Goal: Task Accomplishment & Management: Manage account settings

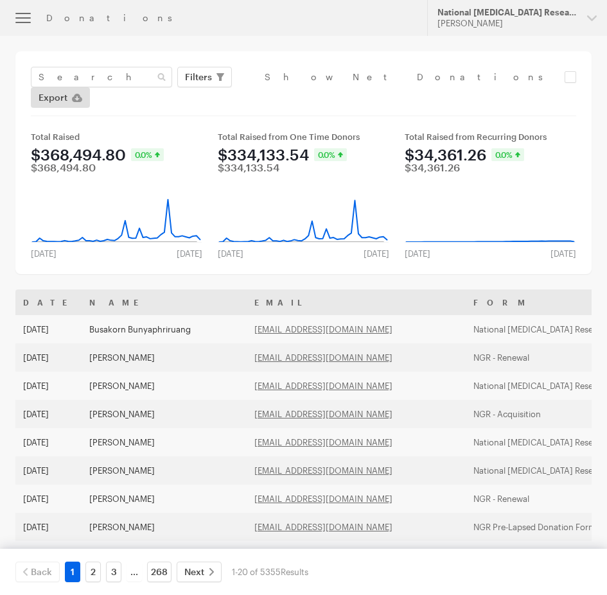
click at [75, 20] on div "Donations" at bounding box center [228, 18] width 365 height 10
click at [29, 17] on icon "button" at bounding box center [22, 17] width 15 height 1
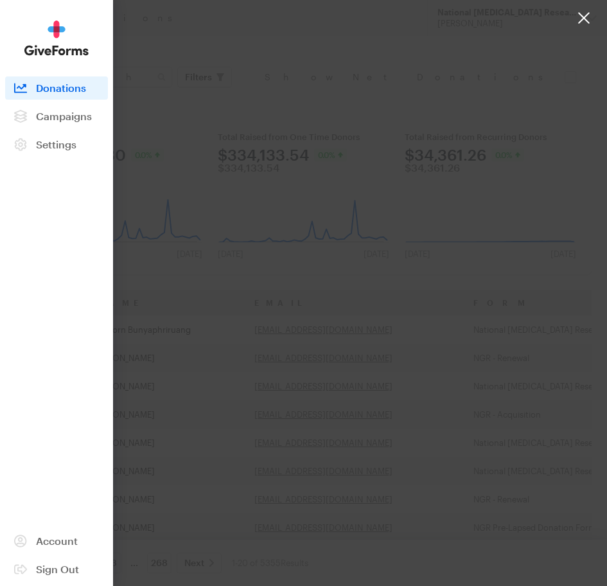
click at [277, 76] on div at bounding box center [303, 293] width 607 height 586
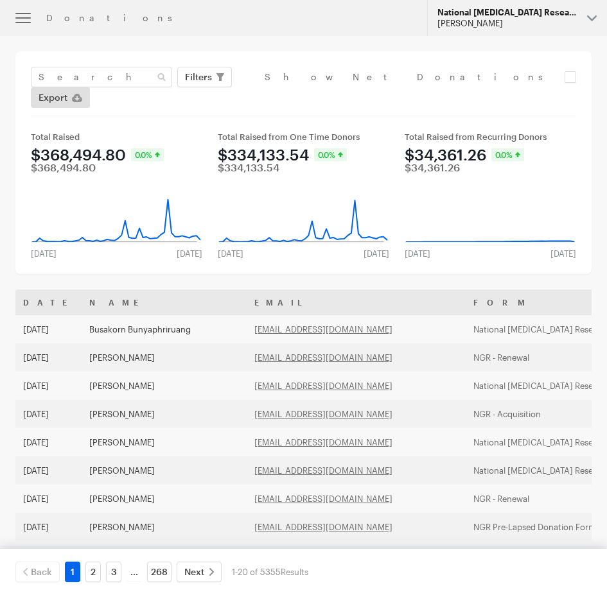
click at [504, 21] on div "[PERSON_NAME]" at bounding box center [506, 23] width 139 height 11
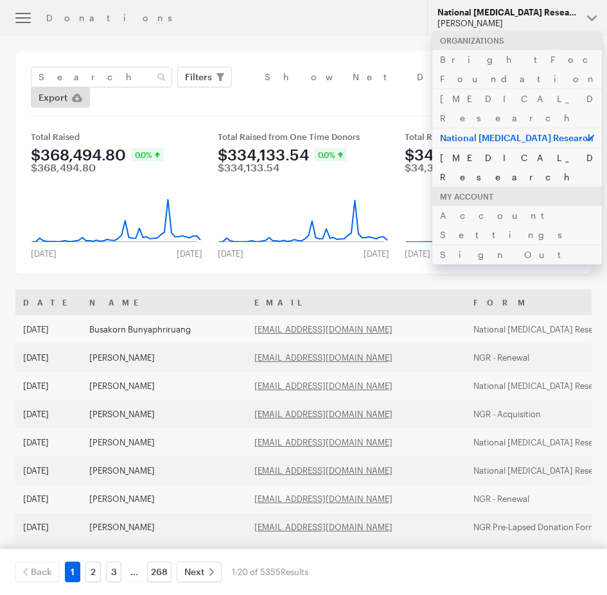
click at [464, 148] on link "[MEDICAL_DATA] Research" at bounding box center [517, 167] width 170 height 39
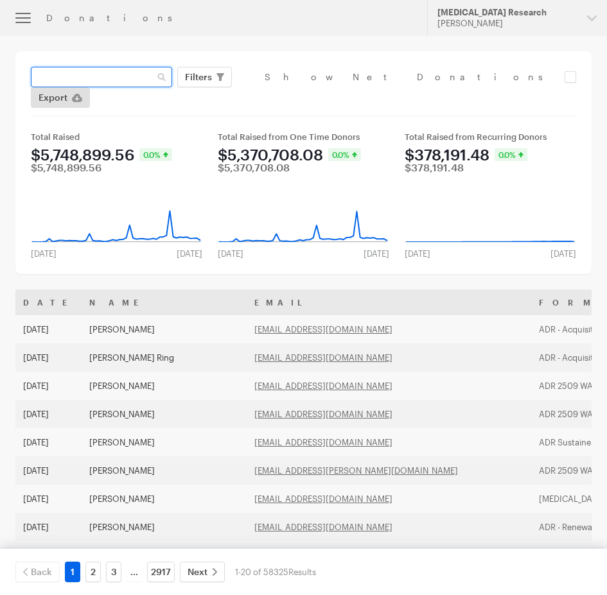
click at [132, 81] on input "text" at bounding box center [101, 77] width 141 height 21
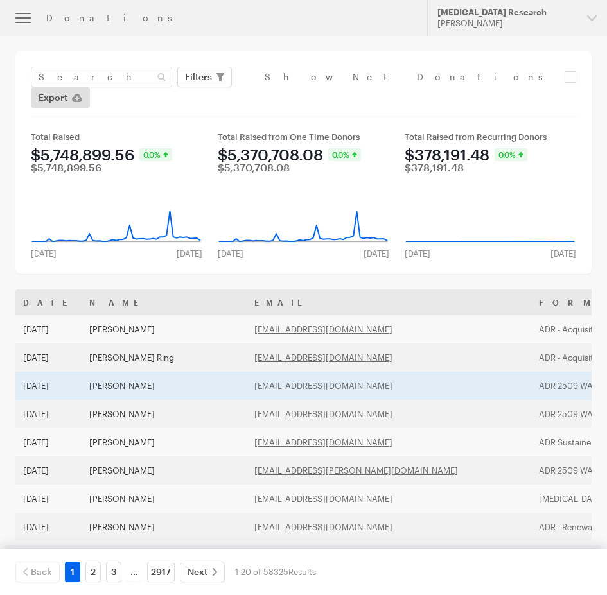
click at [82, 372] on td "[PERSON_NAME]" at bounding box center [164, 386] width 165 height 28
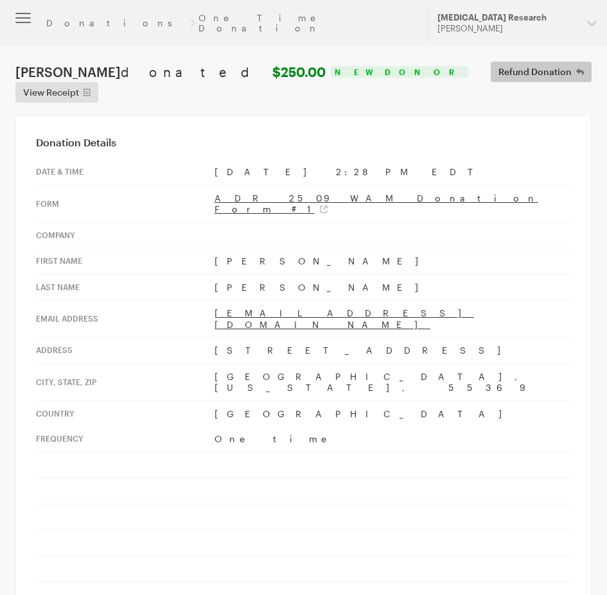
click at [498, 64] on span "Refund Donation" at bounding box center [534, 71] width 73 height 15
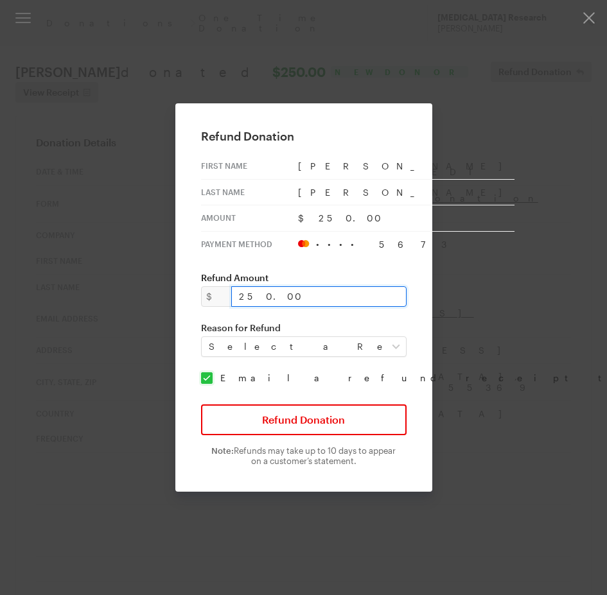
click at [322, 298] on input "250.00" at bounding box center [318, 296] width 175 height 21
drag, startPoint x: 302, startPoint y: 298, endPoint x: 225, endPoint y: 297, distance: 77.1
click at [225, 297] on div "$ 250.00" at bounding box center [304, 296] width 206 height 21
type input "200"
click at [404, 261] on div "Refund Donation First Name Joan Last Name Montroy Amount $250.00 Payment Method…" at bounding box center [303, 297] width 257 height 389
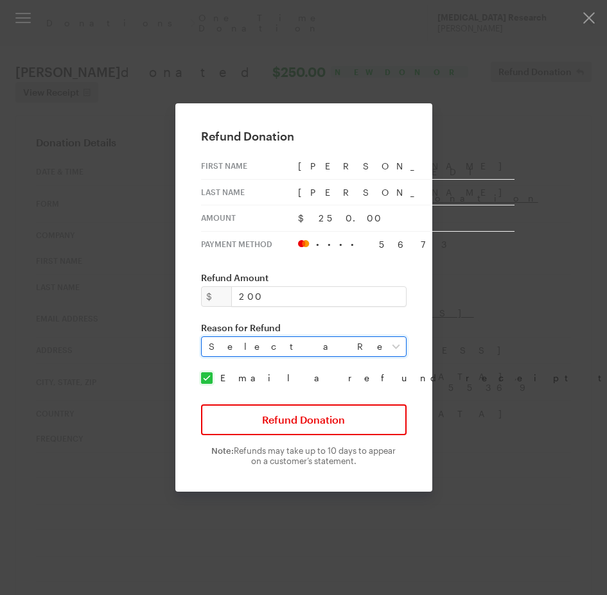
click at [254, 346] on select "Select a Reason Fraud Duplicate Other" at bounding box center [304, 347] width 206 height 21
select select "requested_by_customer"
click at [209, 337] on select "Select a Reason Fraud Duplicate Other" at bounding box center [304, 347] width 206 height 21
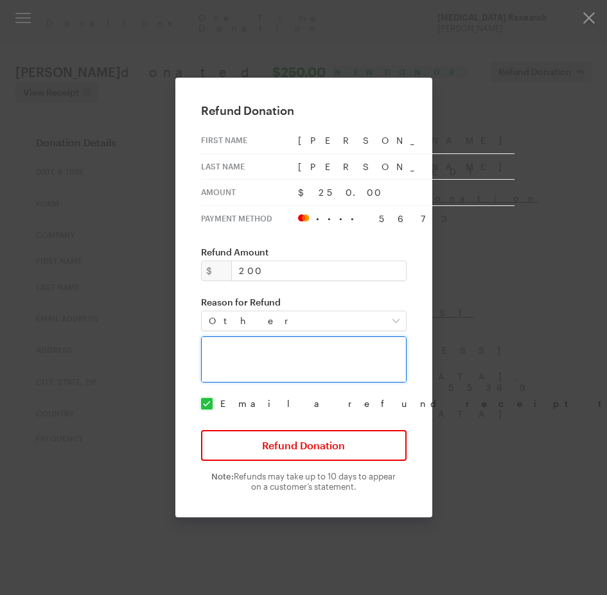
click at [255, 359] on textarea at bounding box center [304, 360] width 206 height 46
type textarea "wrong amount, $200 donation only."
click at [405, 373] on div "Refund Donation First Name Joan Last Name Montroy Amount $250.00 Payment Method…" at bounding box center [303, 298] width 257 height 440
click at [364, 362] on textarea "wrong amount, $200 donation only." at bounding box center [304, 360] width 206 height 46
click at [293, 290] on div "Refund Donation First Name Joan Last Name Montroy Amount $250.00 Payment Method…" at bounding box center [303, 298] width 257 height 440
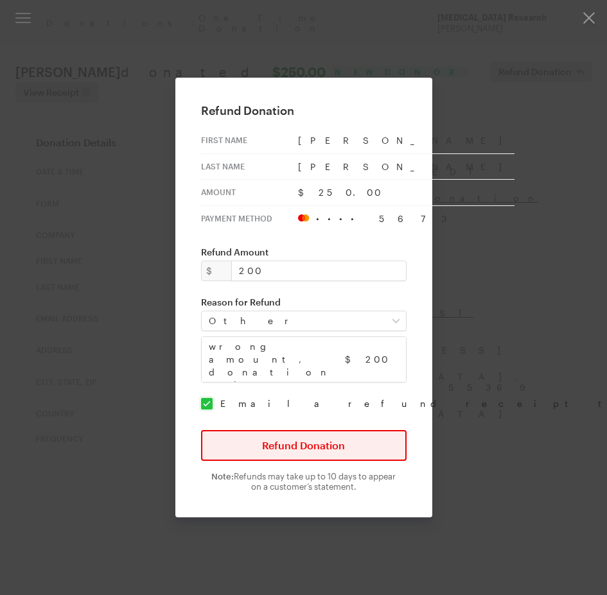
click at [308, 450] on button "Refund Donation" at bounding box center [304, 445] width 206 height 31
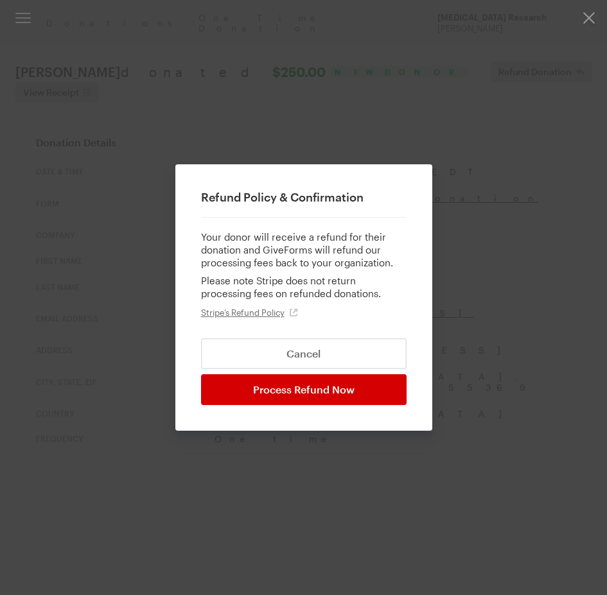
click at [324, 394] on input "Process Refund Now" at bounding box center [304, 389] width 206 height 31
type input "Processing..."
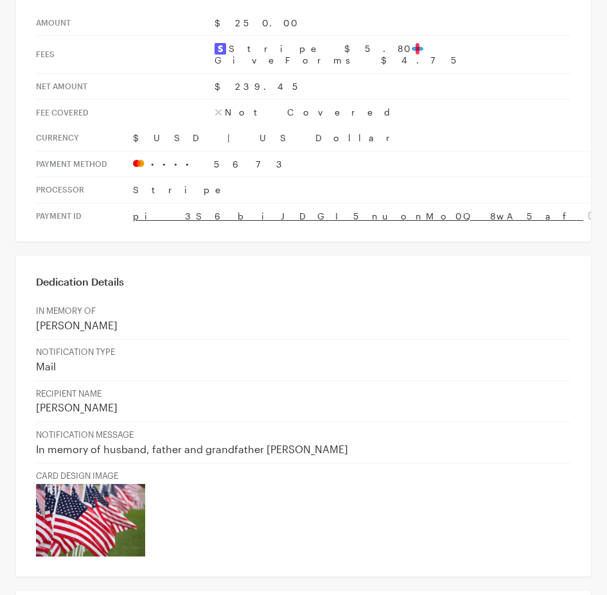
scroll to position [963, 0]
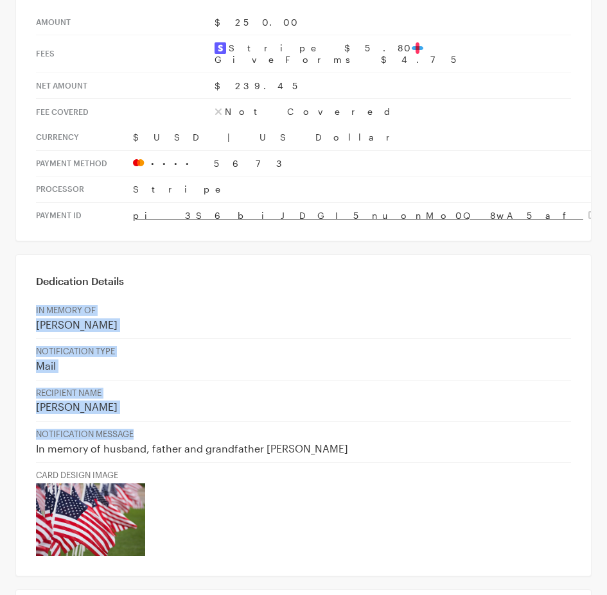
drag, startPoint x: 408, startPoint y: 342, endPoint x: 30, endPoint y: 211, distance: 400.3
click at [30, 254] on div "Dedication Details IN MEMORY OF Michael Weis NOTIFICATION TYPE Mail RECIPIENT N…" at bounding box center [303, 415] width 576 height 322
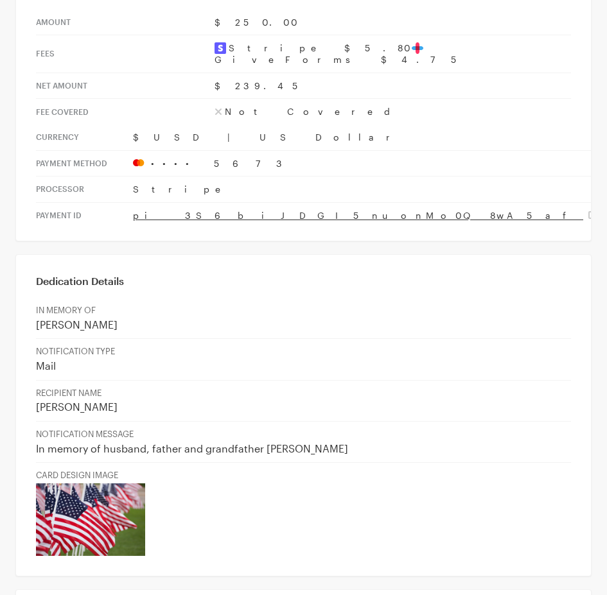
click at [27, 254] on div "Dedication Details IN MEMORY OF Michael Weis NOTIFICATION TYPE Mail RECIPIENT N…" at bounding box center [303, 415] width 576 height 322
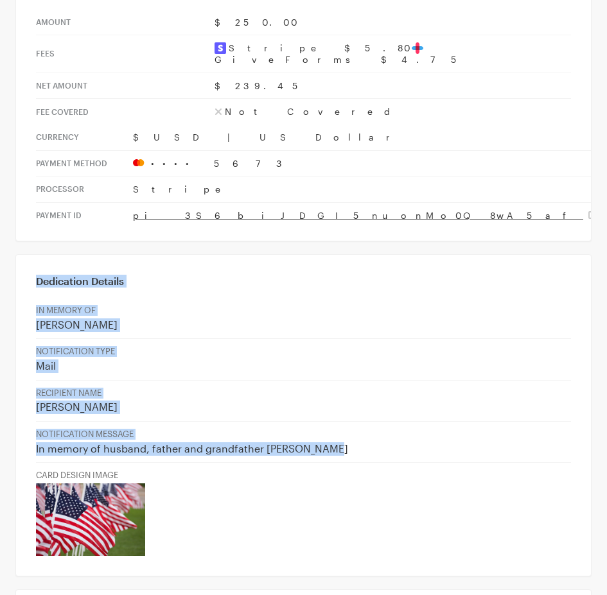
drag, startPoint x: 27, startPoint y: 189, endPoint x: 374, endPoint y: 352, distance: 383.6
click at [374, 352] on div "Dedication Details IN MEMORY OF Michael Weis NOTIFICATION TYPE Mail RECIPIENT N…" at bounding box center [303, 415] width 576 height 322
click at [374, 443] on p "In memory of husband, father and grandfather Michael Weis" at bounding box center [303, 449] width 535 height 13
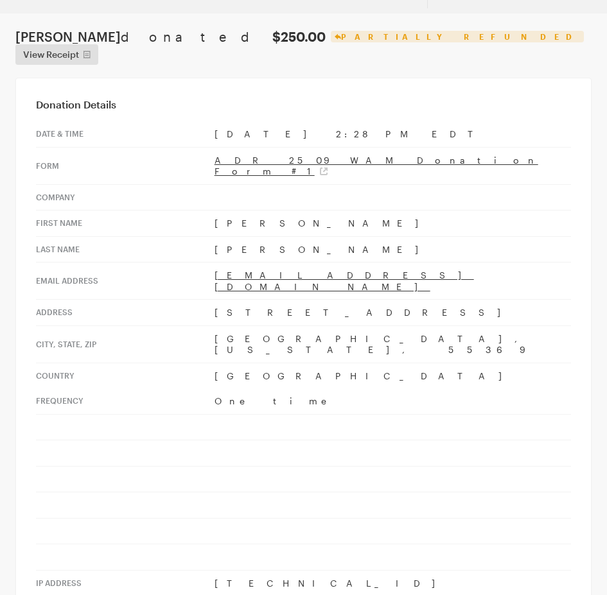
scroll to position [0, 0]
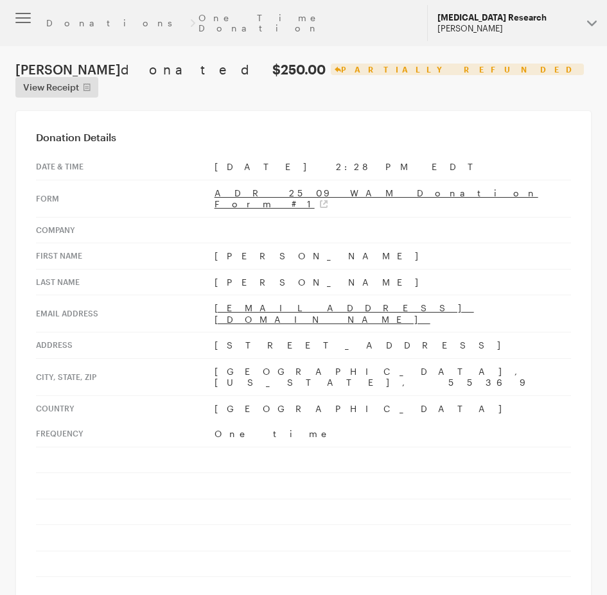
click at [593, 16] on button "Alzheimer's Disease Research Hazel Bartolo" at bounding box center [517, 23] width 180 height 36
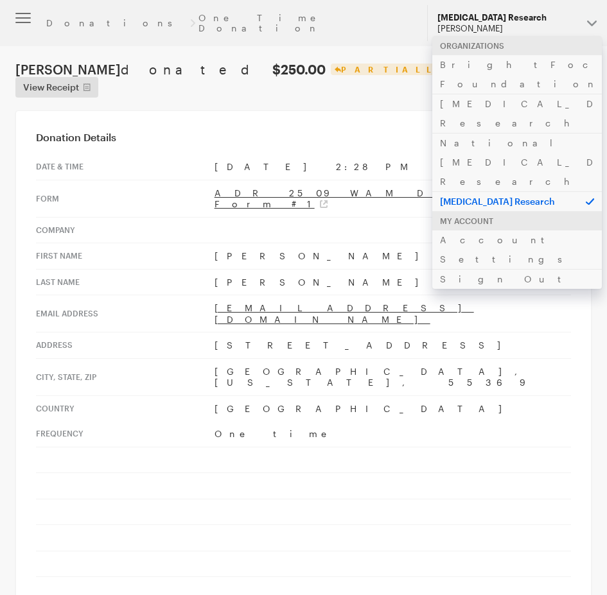
click at [295, 28] on header "Donations One Time Donation Updates Support Alzheimer's Disease Research Hazel …" at bounding box center [303, 23] width 607 height 46
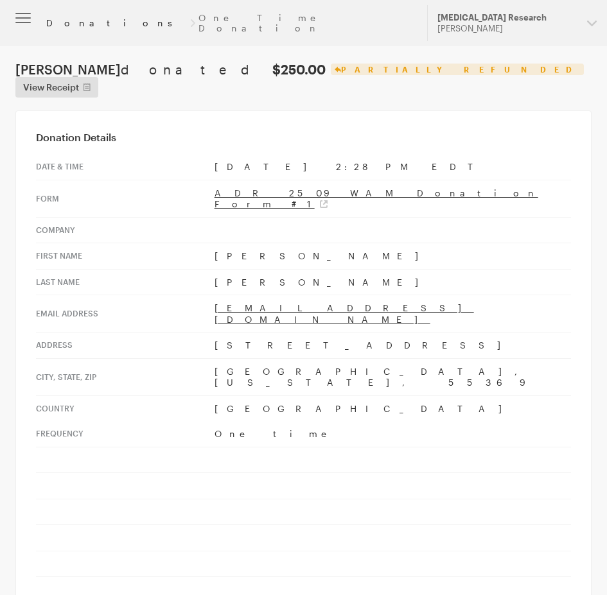
click at [68, 18] on link "Donations" at bounding box center [116, 23] width 140 height 10
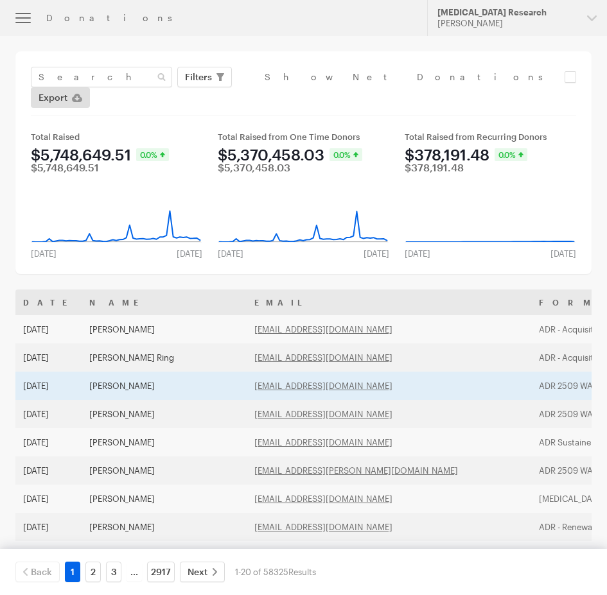
click at [128, 372] on td "Joan Montroy" at bounding box center [164, 386] width 165 height 28
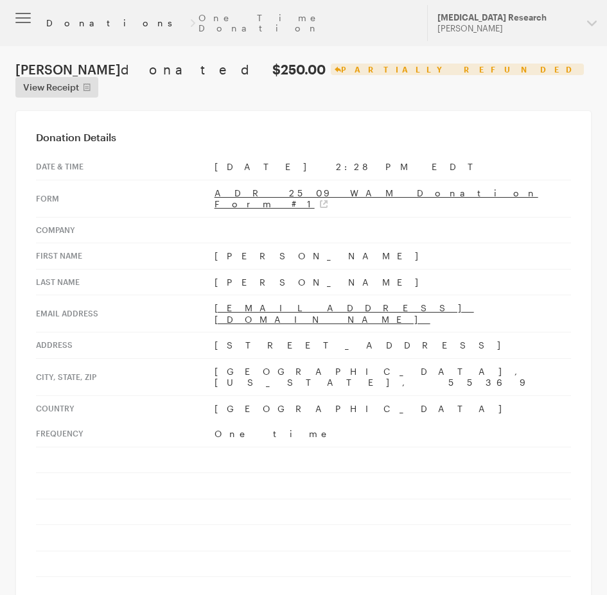
click at [79, 18] on link "Donations" at bounding box center [116, 23] width 140 height 10
